Goal: Task Accomplishment & Management: Use online tool/utility

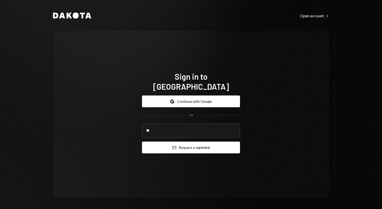
type input "**********"
click at [192, 142] on button "Email Request a sign in link" at bounding box center [191, 147] width 98 height 12
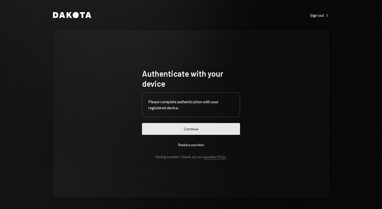
click at [184, 130] on button "Continue" at bounding box center [191, 129] width 98 height 12
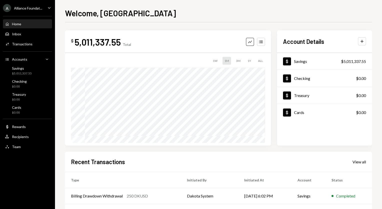
click at [37, 6] on div "Alliance Foundat..." at bounding box center [28, 8] width 28 height 4
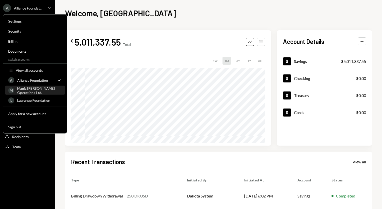
click at [30, 90] on div "Magic [PERSON_NAME] Operations Ltd." at bounding box center [39, 90] width 45 height 9
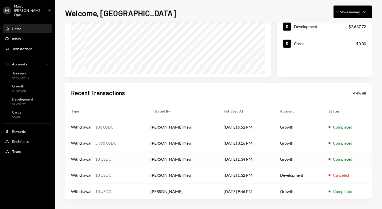
scroll to position [69, 0]
click at [363, 93] on div "View all" at bounding box center [360, 92] width 14 height 5
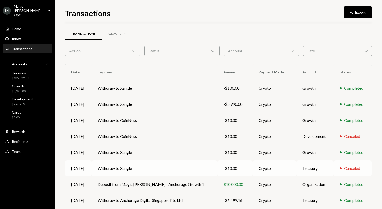
scroll to position [52, 0]
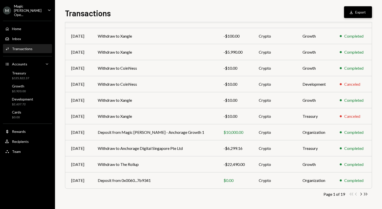
click at [365, 12] on button "Download Export" at bounding box center [358, 12] width 28 height 12
